Goal: Information Seeking & Learning: Learn about a topic

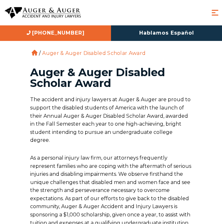
select select "GM+"
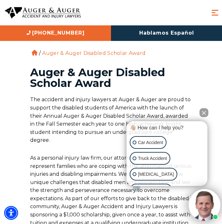
click at [200, 111] on button "Close Intaker Chat Widget" at bounding box center [203, 112] width 9 height 9
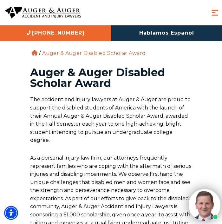
click at [144, 116] on p "The accident and injury lawyers at Auger & Auger are proud to support the disab…" at bounding box center [111, 119] width 162 height 49
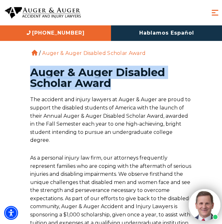
drag, startPoint x: 39, startPoint y: 73, endPoint x: 123, endPoint y: 81, distance: 84.3
click at [123, 81] on h1 "Auger & Auger Disabled Scholar Award" at bounding box center [111, 78] width 162 height 22
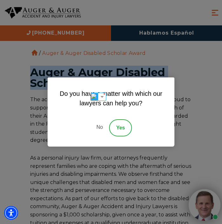
click at [98, 128] on link "No" at bounding box center [99, 127] width 19 height 17
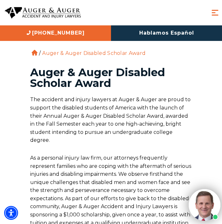
click at [107, 156] on p "As a personal injury law firm, our attorneys frequently represent families who …" at bounding box center [111, 190] width 162 height 73
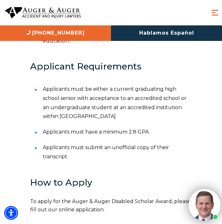
scroll to position [443, 0]
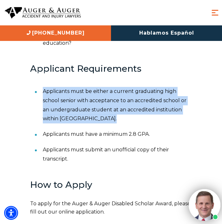
drag, startPoint x: 109, startPoint y: 121, endPoint x: 35, endPoint y: 75, distance: 86.5
click at [111, 126] on img at bounding box center [111, 129] width 8 height 8
click at [119, 124] on li "Applicants must be either a current graduating high school senior with acceptan…" at bounding box center [117, 105] width 149 height 43
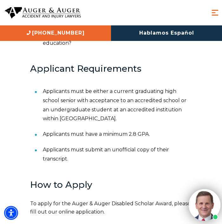
click at [176, 136] on li "Applicants must have a minimum 2.8 GPA." at bounding box center [117, 134] width 149 height 16
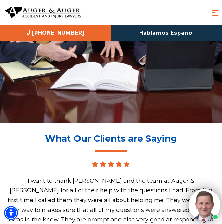
scroll to position [2665, 0]
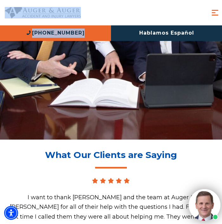
drag, startPoint x: 41, startPoint y: 22, endPoint x: 77, endPoint y: 32, distance: 36.7
click at [77, 25] on div "About Us Attorneys Herbert Auger Arlene Auger Hunter Gillespie Madison McLawhor…" at bounding box center [111, 12] width 222 height 25
click at [6, 53] on img at bounding box center [111, 29] width 222 height 222
click at [32, 48] on img at bounding box center [111, 29] width 222 height 222
click at [33, 20] on div "About Us Attorneys Herbert Auger Arlene Auger Hunter Gillespie Madison McLawhor…" at bounding box center [111, 12] width 222 height 25
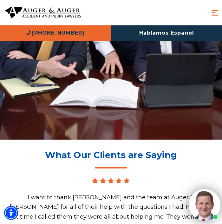
drag, startPoint x: 19, startPoint y: 24, endPoint x: 85, endPoint y: 35, distance: 67.1
click at [85, 25] on div "About Us Attorneys Herbert Auger Arlene Auger Hunter Gillespie Madison McLawhor…" at bounding box center [111, 12] width 222 height 25
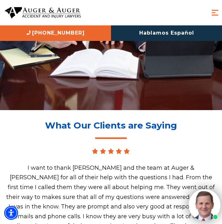
scroll to position [2760, 0]
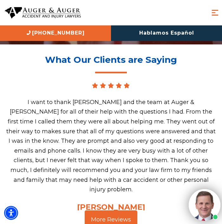
click at [86, 151] on p "I want to thank [PERSON_NAME] and the team at Auger & [PERSON_NAME] for all of …" at bounding box center [110, 145] width 209 height 97
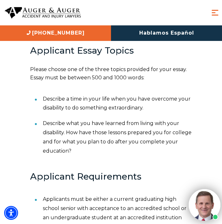
scroll to position [209, 0]
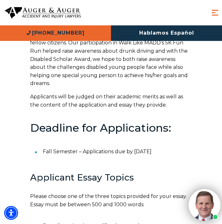
drag, startPoint x: 93, startPoint y: 23, endPoint x: 80, endPoint y: 35, distance: 17.7
click at [80, 25] on div "About Us Attorneys Herbert Auger Arlene Auger Hunter Gillespie Madison McLawhor…" at bounding box center [111, 12] width 222 height 25
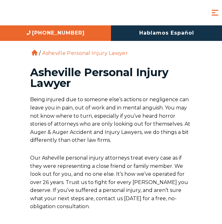
select select "GM+"
